Goal: Transaction & Acquisition: Purchase product/service

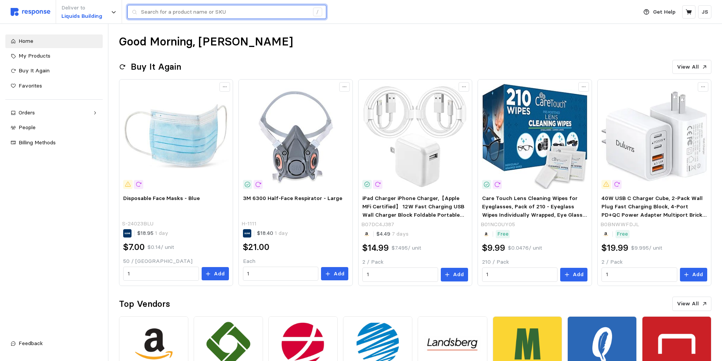
click at [143, 10] on input "text" at bounding box center [225, 12] width 168 height 14
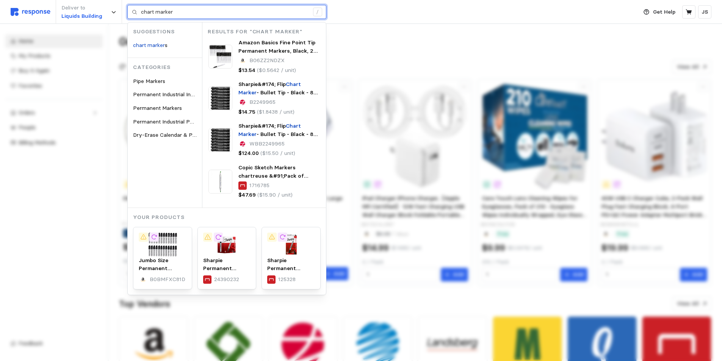
type input "chart marker"
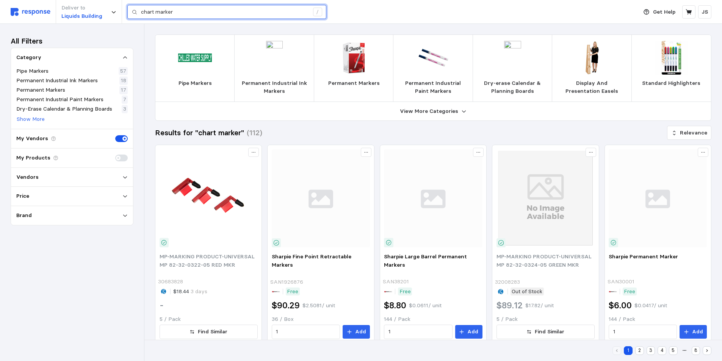
drag, startPoint x: 187, startPoint y: 9, endPoint x: 131, endPoint y: 10, distance: 55.3
click at [131, 10] on div "chart marker /" at bounding box center [226, 12] width 199 height 14
click at [124, 161] on span at bounding box center [124, 158] width 8 height 7
click at [115, 155] on input "checkbox" at bounding box center [115, 155] width 0 height 0
type input "chart marker"
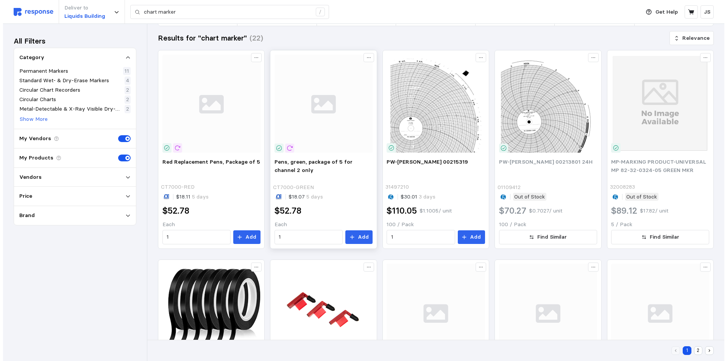
scroll to position [114, 0]
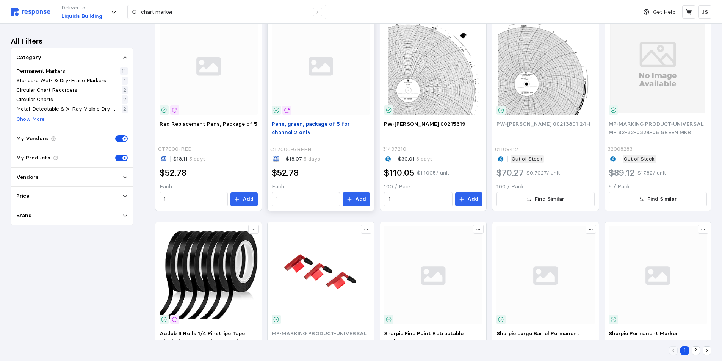
click at [342, 126] on span "Pens, green, package of 5 for channel 2 only" at bounding box center [311, 127] width 78 height 15
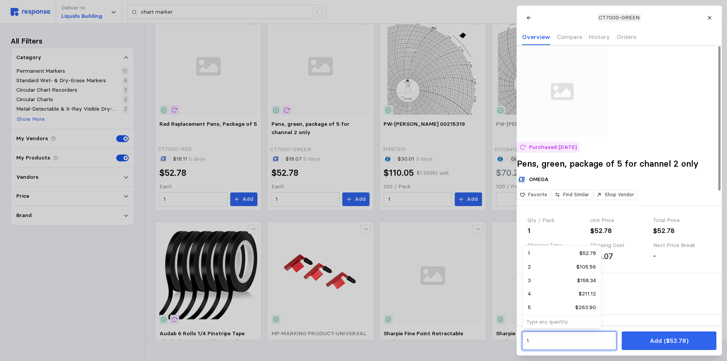
drag, startPoint x: 545, startPoint y: 342, endPoint x: 523, endPoint y: 343, distance: 22.0
click at [523, 343] on div "1" at bounding box center [569, 340] width 94 height 19
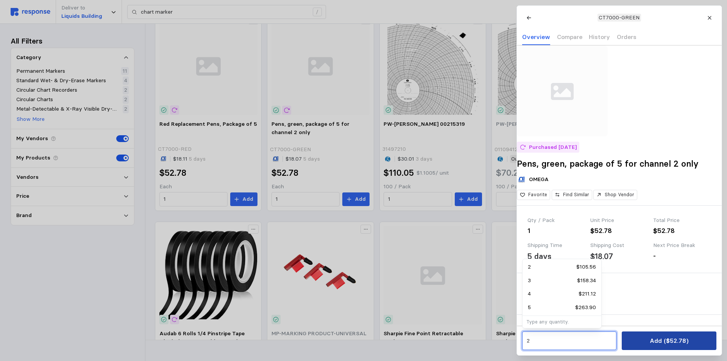
type input "2"
click at [664, 342] on p "Add ($105.56)" at bounding box center [669, 340] width 42 height 9
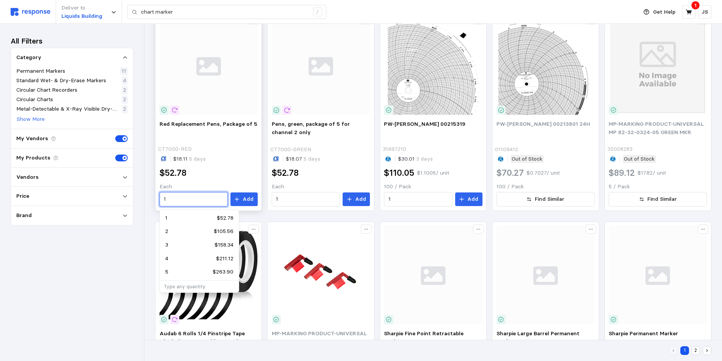
drag, startPoint x: 183, startPoint y: 197, endPoint x: 158, endPoint y: 197, distance: 25.0
click at [158, 197] on div "Red Replacement Pens, Package of 5 CT7000-RED $18.11 5 days $52.78 Each 1 Add" at bounding box center [208, 163] width 103 height 92
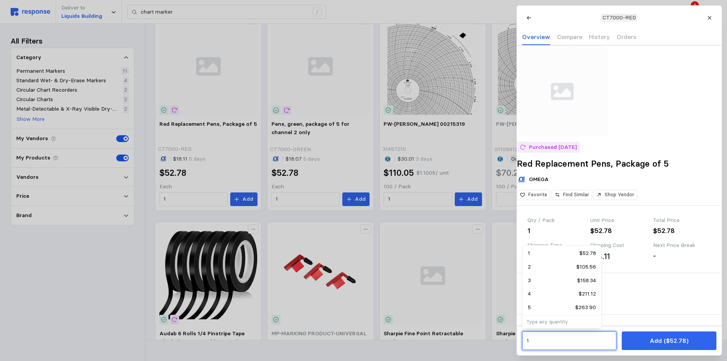
drag, startPoint x: 565, startPoint y: 339, endPoint x: 519, endPoint y: 341, distance: 45.9
click at [519, 341] on div "1 Add ($52.78)" at bounding box center [619, 341] width 205 height 30
type input "2"
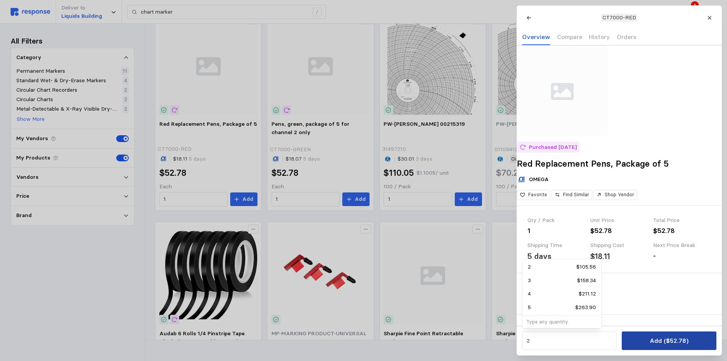
click at [667, 338] on p "Add ($52.78)" at bounding box center [669, 340] width 39 height 9
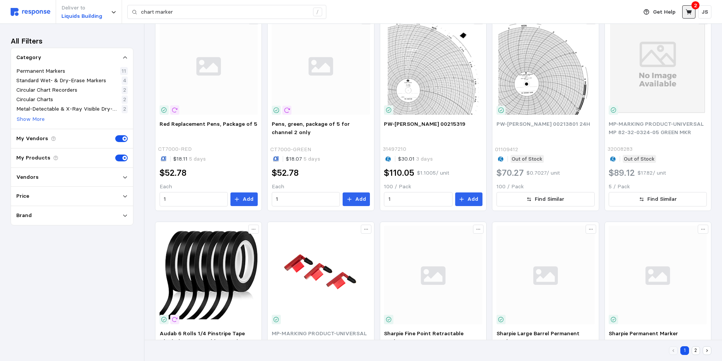
click at [688, 13] on icon at bounding box center [688, 11] width 6 height 5
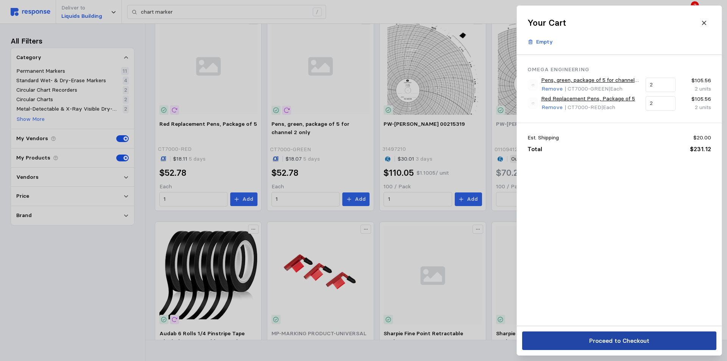
click at [597, 339] on p "Proceed to Checkout" at bounding box center [619, 340] width 60 height 9
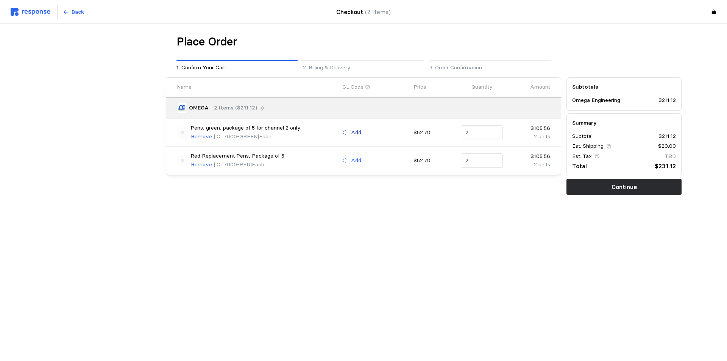
click at [356, 131] on p "Add" at bounding box center [356, 132] width 10 height 8
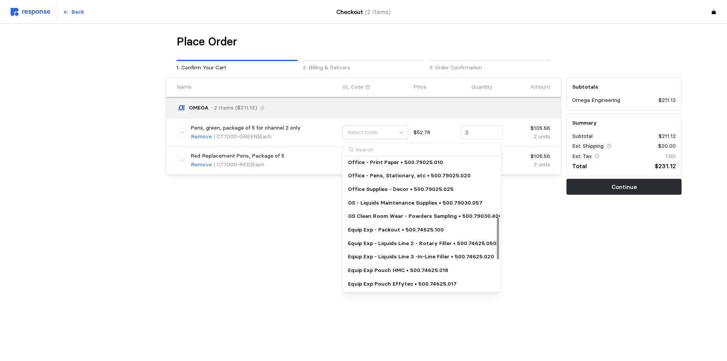
scroll to position [188, 0]
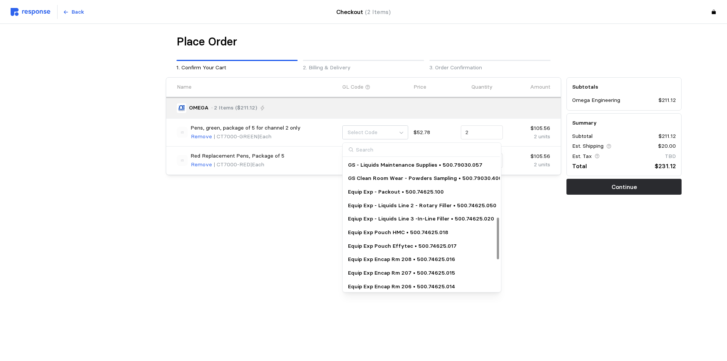
click at [417, 208] on p "Equip Exp - Liquids Line 2 - Rotary Filler • 500.74625.050" at bounding box center [422, 206] width 148 height 8
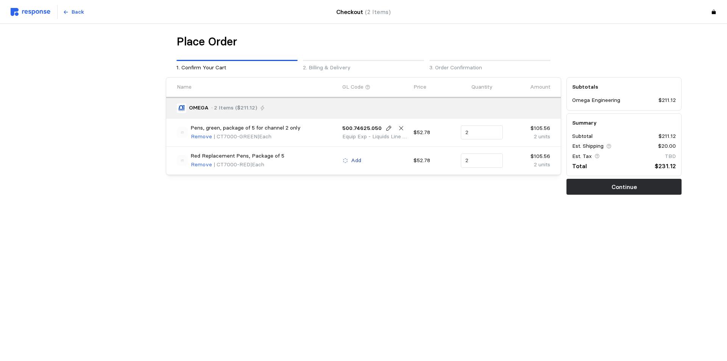
click at [357, 159] on p "Add" at bounding box center [356, 160] width 10 height 8
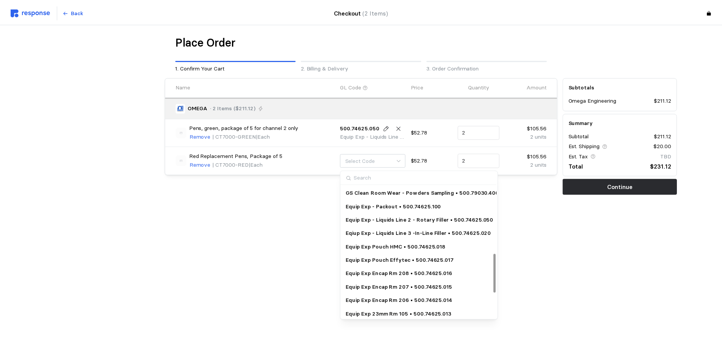
scroll to position [189, 0]
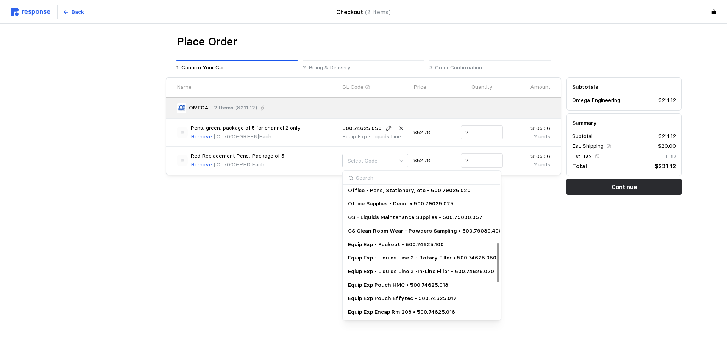
click at [389, 257] on p "Equip Exp - Liquids Line 2 - Rotary Filler • 500.74625.050" at bounding box center [422, 258] width 148 height 8
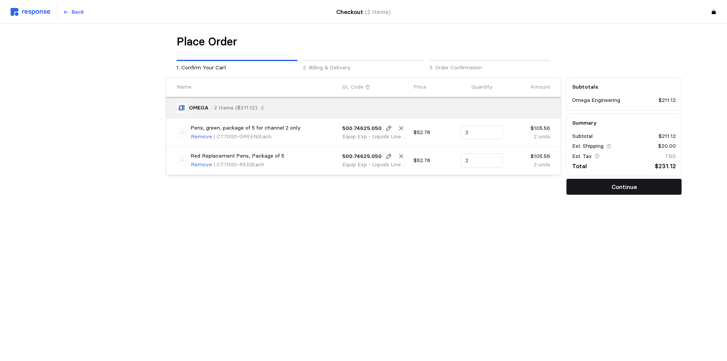
click at [619, 185] on p "Continue" at bounding box center [624, 186] width 25 height 9
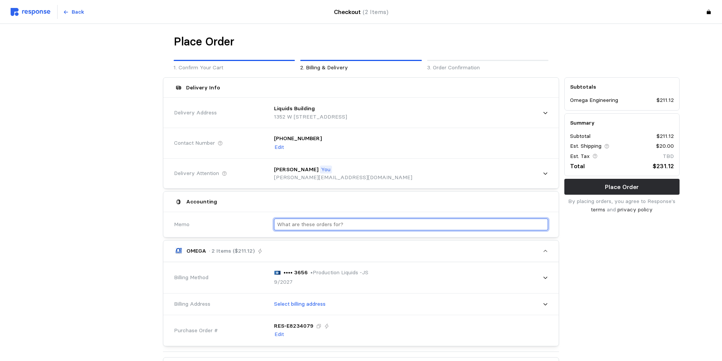
click at [316, 223] on input "text" at bounding box center [411, 224] width 268 height 11
click at [325, 224] on input "Liquids Lines Pasturizer" at bounding box center [411, 224] width 268 height 11
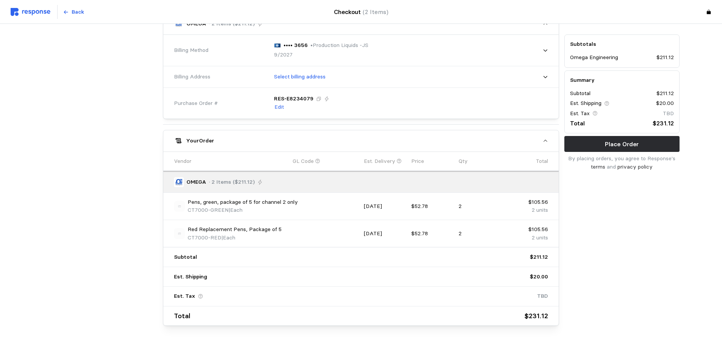
scroll to position [234, 0]
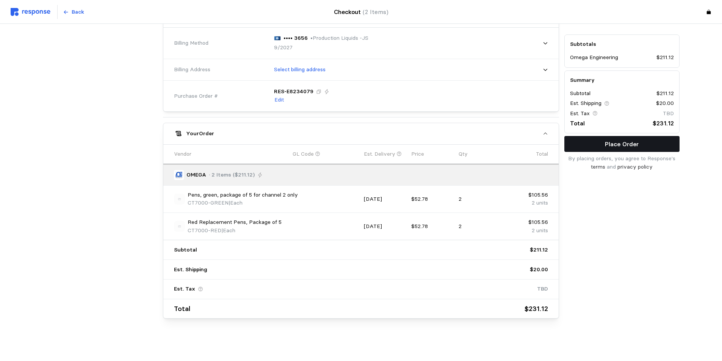
type input "Liquids Lines Pasteurizer"
click at [617, 144] on p "Place Order" at bounding box center [622, 143] width 34 height 9
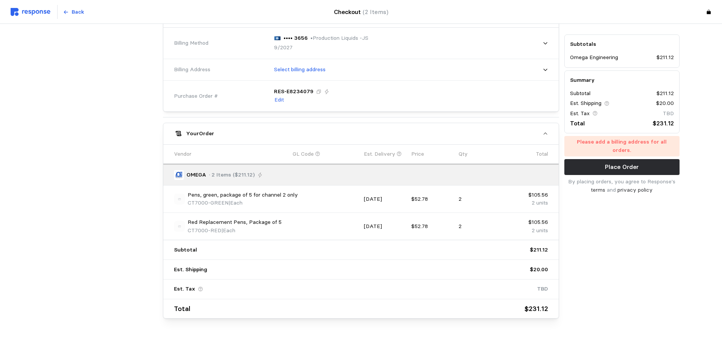
scroll to position [159, 0]
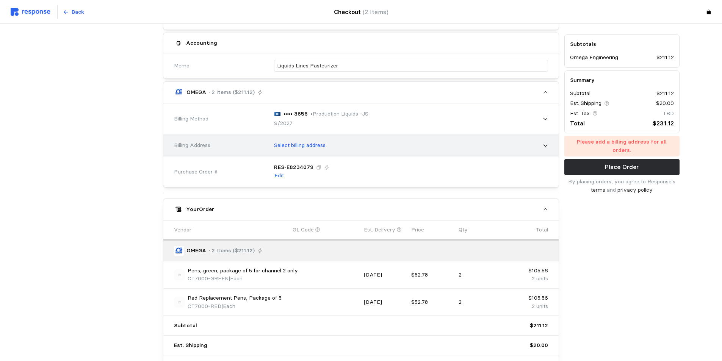
click at [292, 148] on p "Select billing address" at bounding box center [300, 145] width 52 height 8
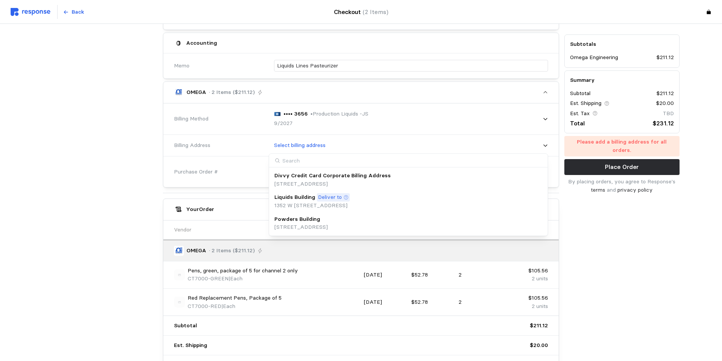
click at [291, 196] on p "Liquids Building" at bounding box center [294, 197] width 41 height 8
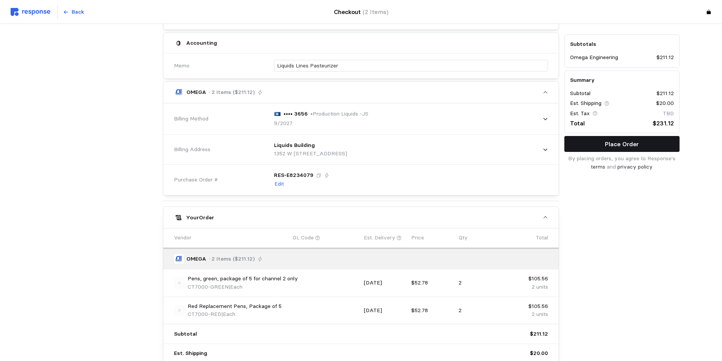
click at [621, 144] on p "Place Order" at bounding box center [622, 143] width 34 height 9
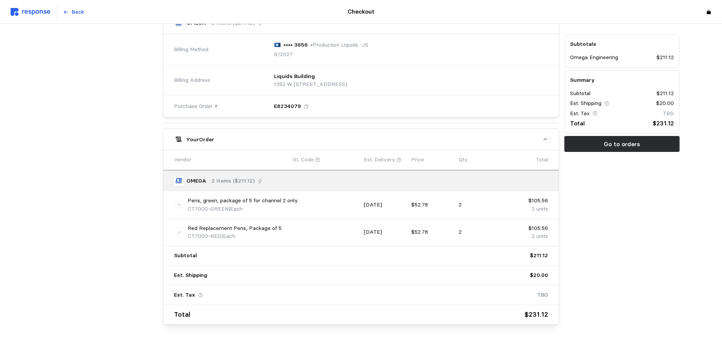
scroll to position [271, 0]
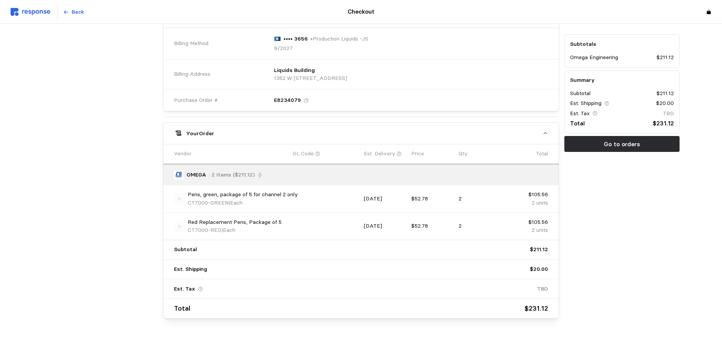
click at [631, 148] on button "Go to orders" at bounding box center [621, 144] width 115 height 16
